Goal: Transaction & Acquisition: Purchase product/service

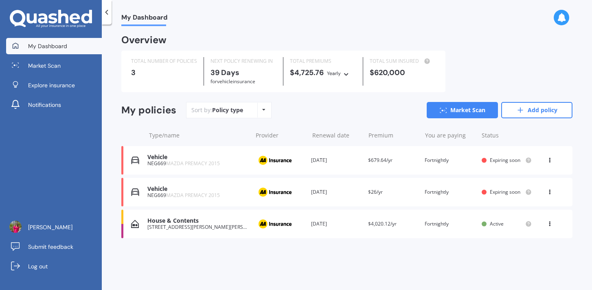
click at [322, 160] on div "Renewal date [DATE]" at bounding box center [336, 160] width 50 height 8
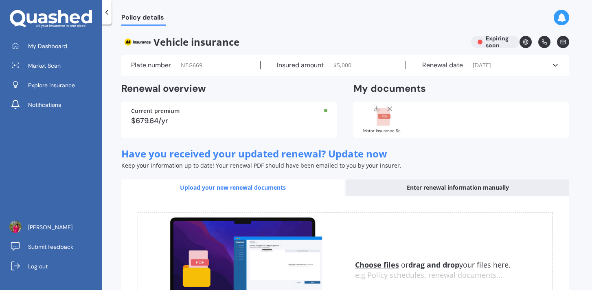
click at [109, 13] on icon at bounding box center [107, 12] width 8 height 8
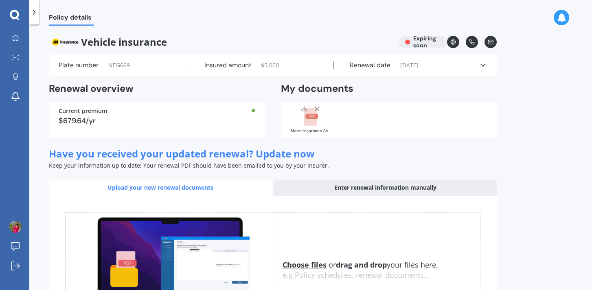
click at [34, 13] on icon at bounding box center [34, 12] width 8 height 8
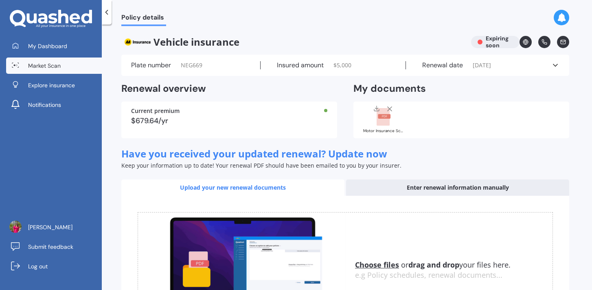
click at [46, 66] on span "Market Scan" at bounding box center [44, 66] width 33 height 8
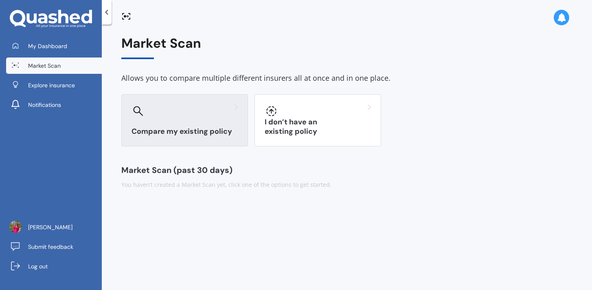
click at [189, 119] on div "Compare my existing policy" at bounding box center [184, 120] width 127 height 52
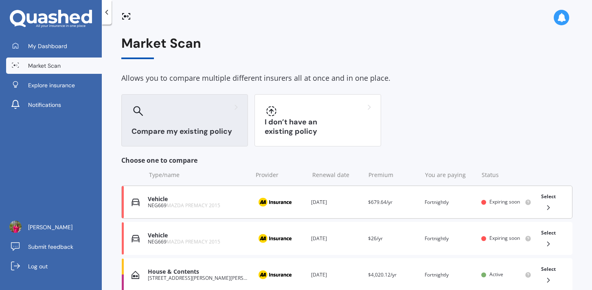
click at [297, 206] on div "Provider" at bounding box center [280, 201] width 50 height 15
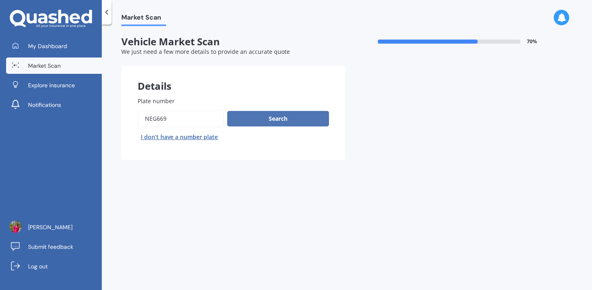
click at [283, 116] on button "Search" at bounding box center [278, 118] width 102 height 15
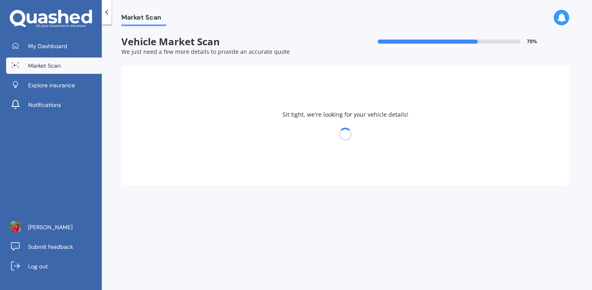
select select "MAZDA"
select select "PREMACY"
select select "13"
select select "08"
select select "1985"
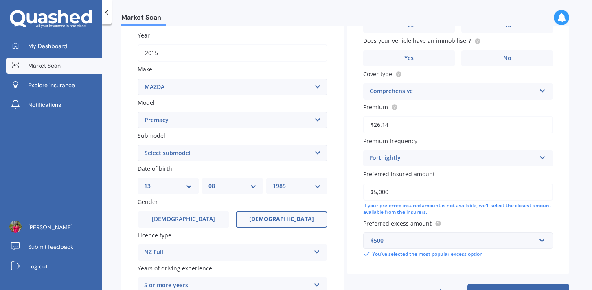
scroll to position [192, 0]
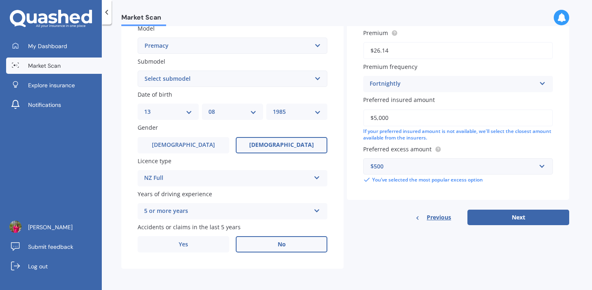
click at [280, 244] on span "No" at bounding box center [282, 244] width 8 height 7
click at [0, 0] on input "No" at bounding box center [0, 0] width 0 height 0
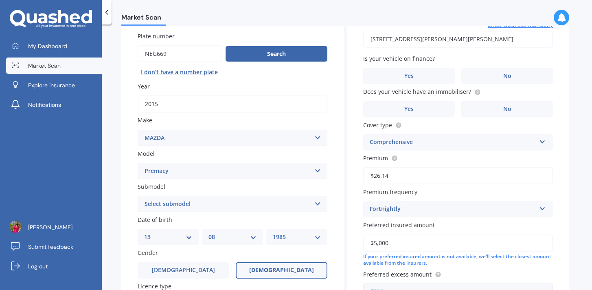
scroll to position [88, 0]
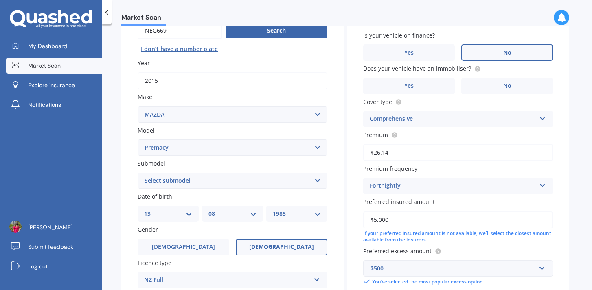
click at [514, 52] on label "No" at bounding box center [508, 52] width 92 height 16
click at [0, 0] on input "No" at bounding box center [0, 0] width 0 height 0
click at [509, 88] on span "No" at bounding box center [508, 85] width 8 height 7
click at [0, 0] on input "No" at bounding box center [0, 0] width 0 height 0
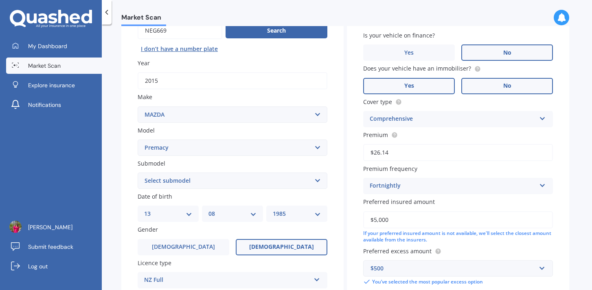
click at [439, 84] on label "Yes" at bounding box center [409, 86] width 92 height 16
click at [0, 0] on input "Yes" at bounding box center [0, 0] width 0 height 0
click at [492, 86] on label "No" at bounding box center [508, 86] width 92 height 16
click at [0, 0] on input "No" at bounding box center [0, 0] width 0 height 0
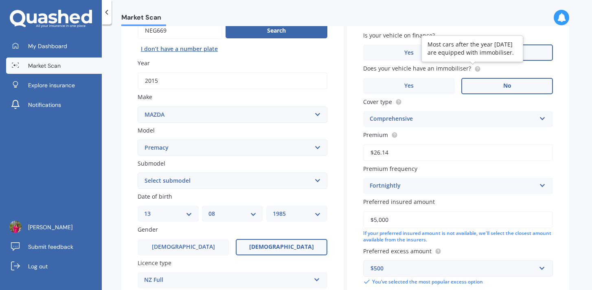
click at [475, 70] on circle at bounding box center [477, 68] width 5 height 5
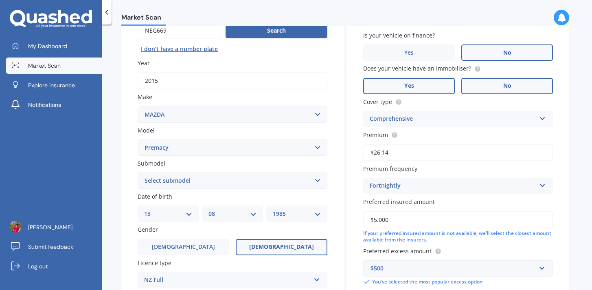
click at [433, 87] on label "Yes" at bounding box center [409, 86] width 92 height 16
click at [0, 0] on input "Yes" at bounding box center [0, 0] width 0 height 0
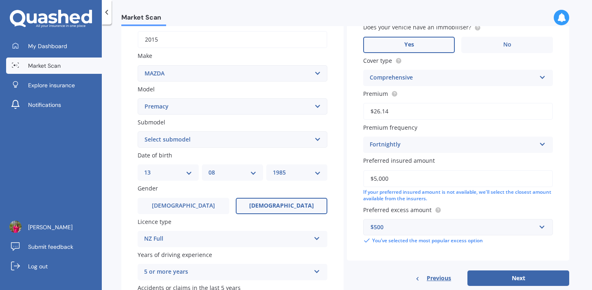
scroll to position [130, 0]
click at [543, 78] on icon at bounding box center [542, 76] width 7 height 6
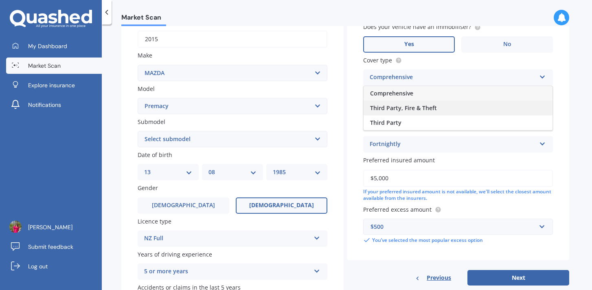
click at [383, 113] on div "Third Party, Fire & Theft" at bounding box center [458, 108] width 189 height 15
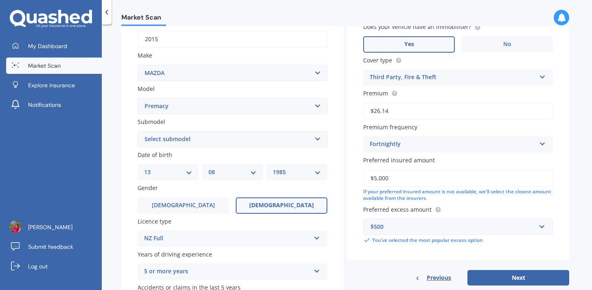
click at [501, 99] on div "Premium $26.14" at bounding box center [458, 104] width 190 height 31
click at [542, 78] on icon at bounding box center [542, 76] width 7 height 6
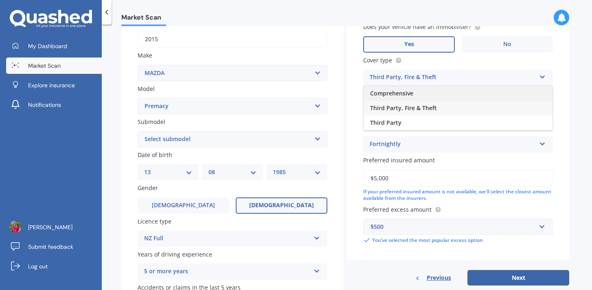
click at [428, 96] on div "Comprehensive" at bounding box center [458, 93] width 189 height 15
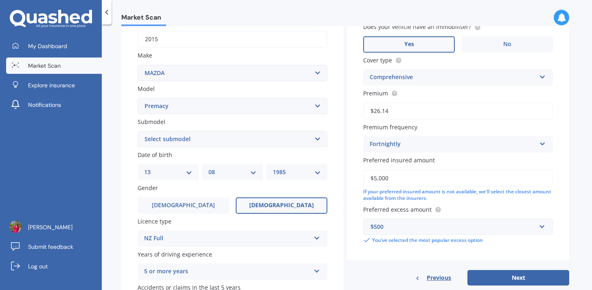
scroll to position [192, 0]
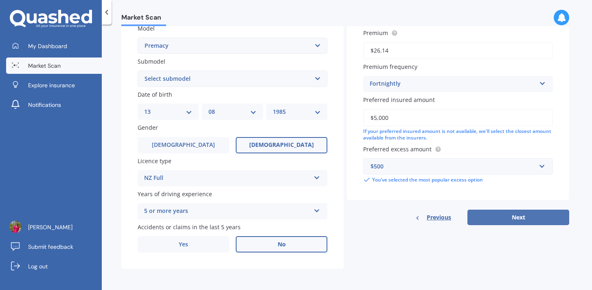
click at [499, 218] on button "Next" at bounding box center [519, 216] width 102 height 15
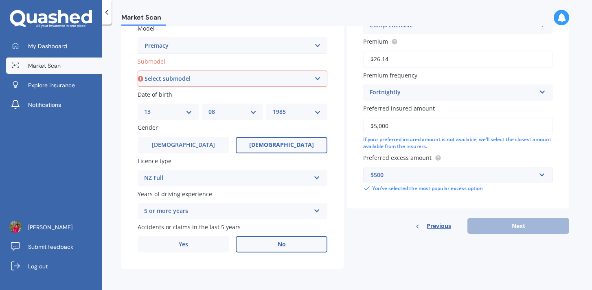
click at [315, 80] on select "Select submodel (All)" at bounding box center [233, 78] width 190 height 16
select select "(ALL)"
click at [138, 70] on select "Select submodel (All)" at bounding box center [233, 78] width 190 height 16
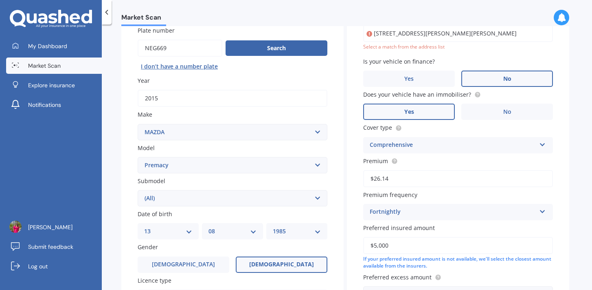
scroll to position [56, 0]
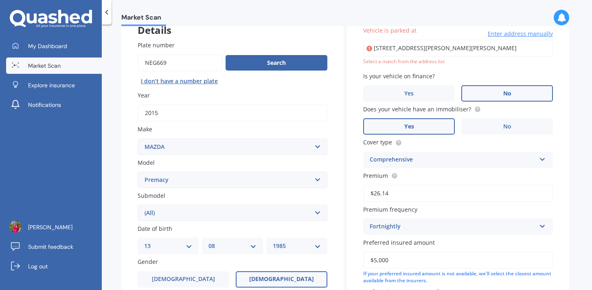
type input "[STREET_ADDRESS][PERSON_NAME][PERSON_NAME]"
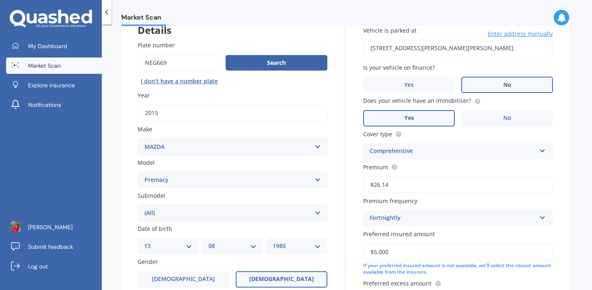
scroll to position [192, 0]
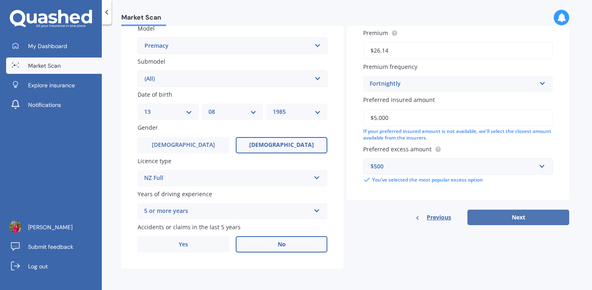
click at [516, 216] on button "Next" at bounding box center [519, 216] width 102 height 15
select select "13"
select select "08"
select select "1985"
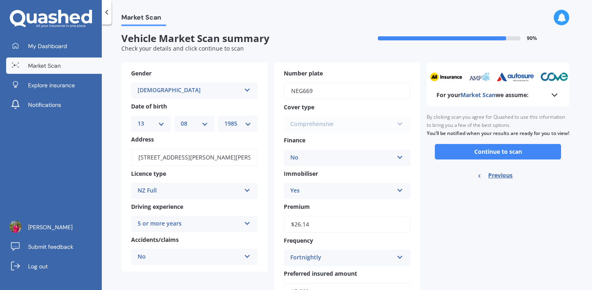
scroll to position [0, 0]
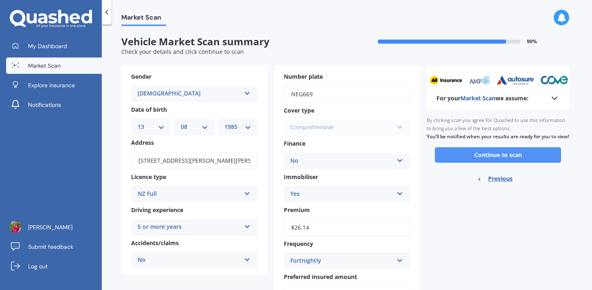
click at [478, 162] on button "Continue to scan" at bounding box center [498, 154] width 126 height 15
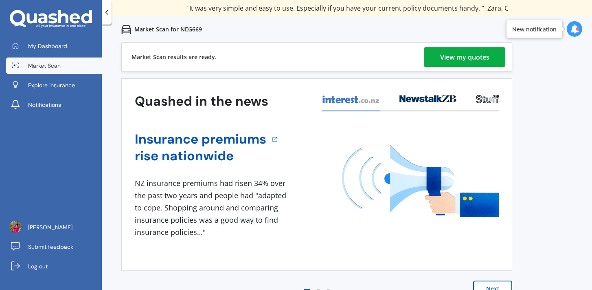
click at [461, 59] on div "View my quotes" at bounding box center [464, 57] width 49 height 20
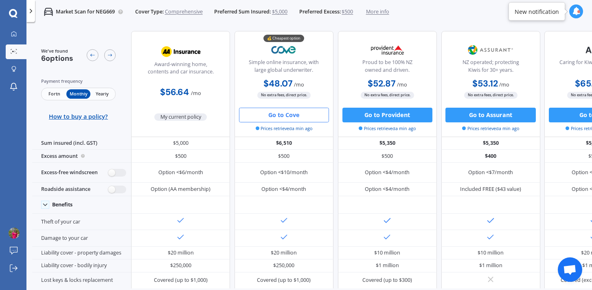
click at [284, 117] on button "Go to Cove" at bounding box center [284, 115] width 90 height 15
